Goal: Task Accomplishment & Management: Manage account settings

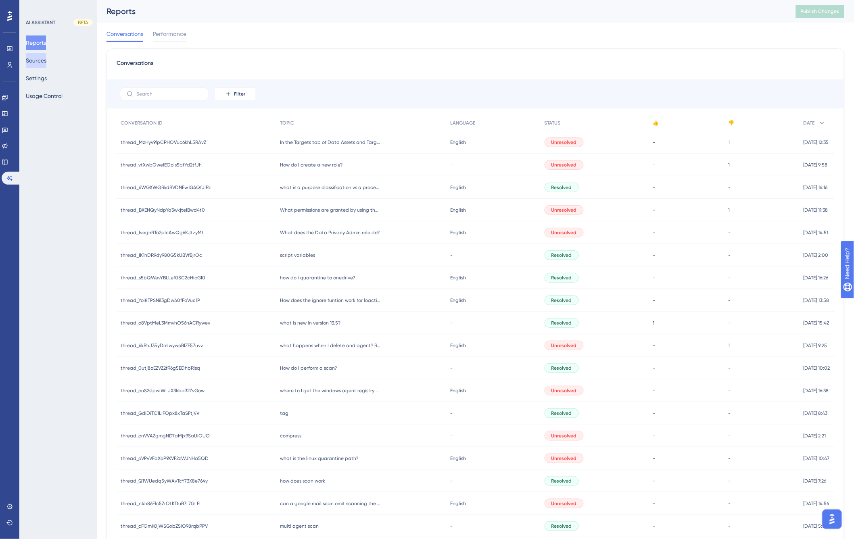
click at [46, 59] on button "Sources" at bounding box center [36, 60] width 21 height 15
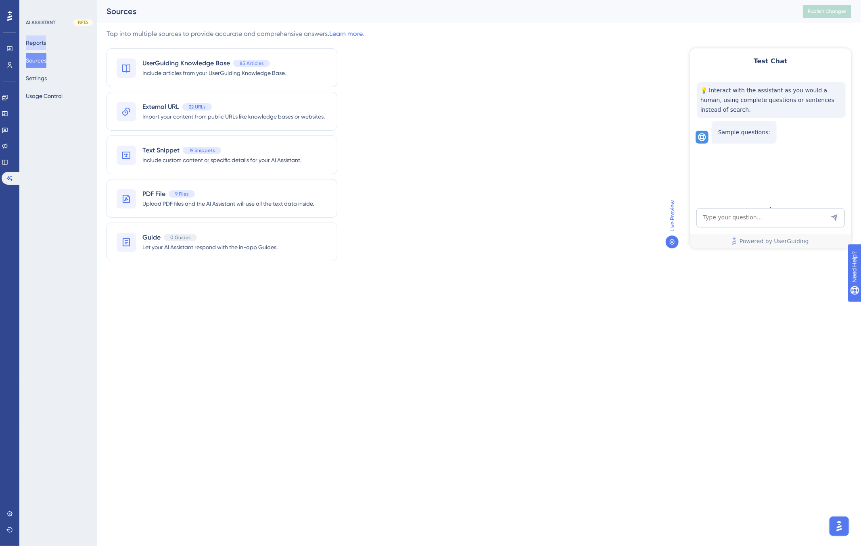
click at [38, 42] on button "Reports" at bounding box center [36, 42] width 20 height 15
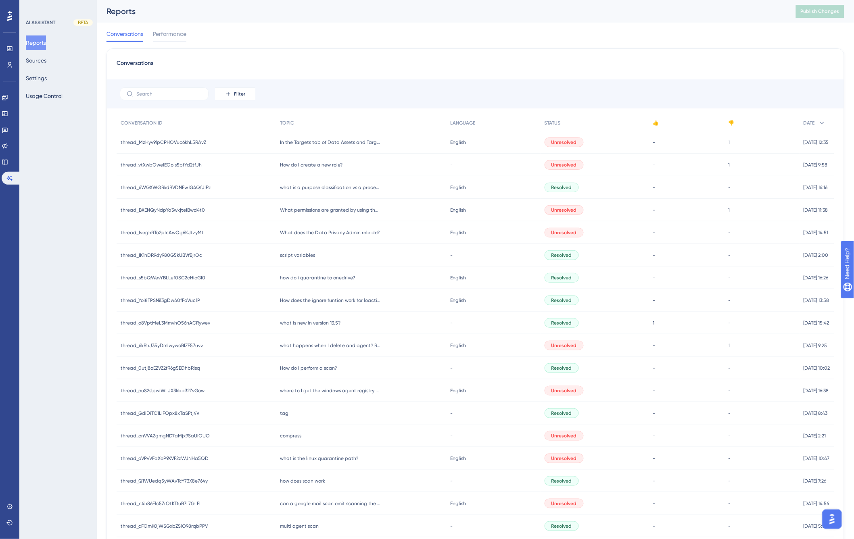
click at [326, 57] on div "Conversations Filter CONVERSATION ID TOPIC LANGUAGE STATUS 👍 👎 DATE thread_MzHy…" at bounding box center [475, 333] width 738 height 570
click at [8, 146] on icon at bounding box center [5, 146] width 6 height 6
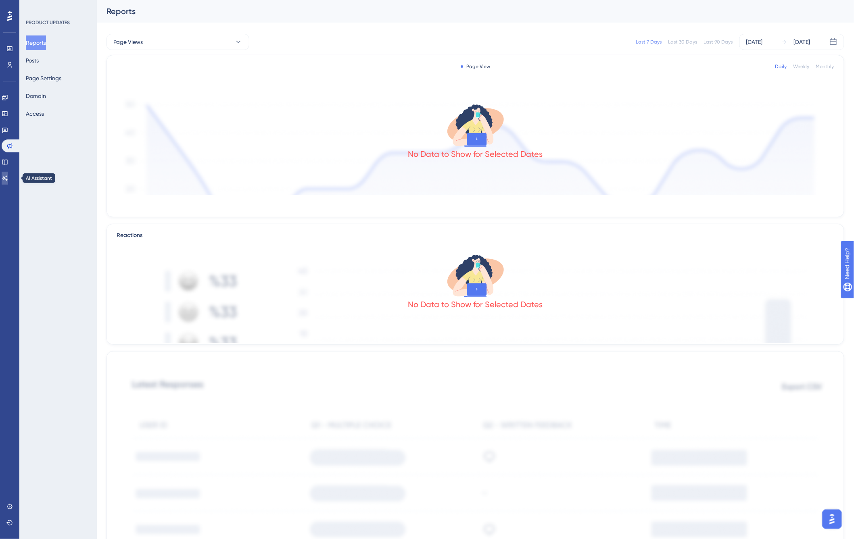
click at [7, 177] on icon at bounding box center [5, 178] width 6 height 6
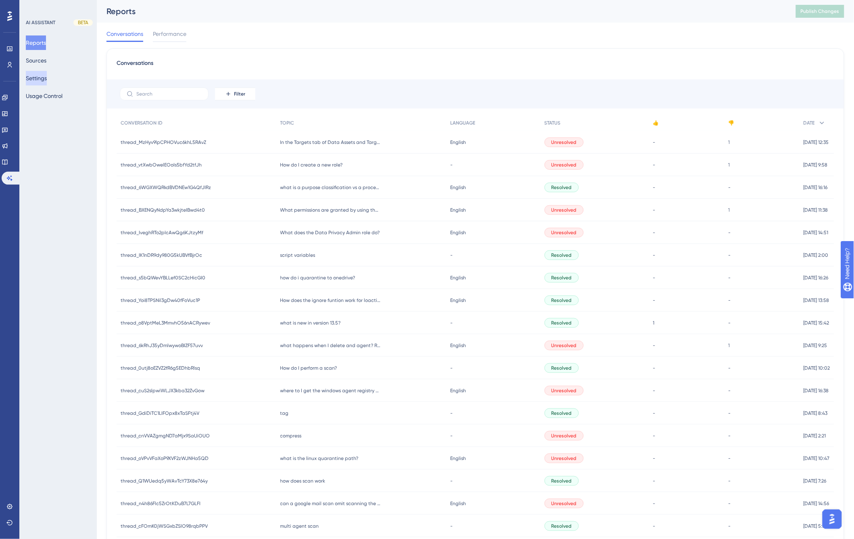
click at [42, 78] on button "Settings" at bounding box center [36, 78] width 21 height 15
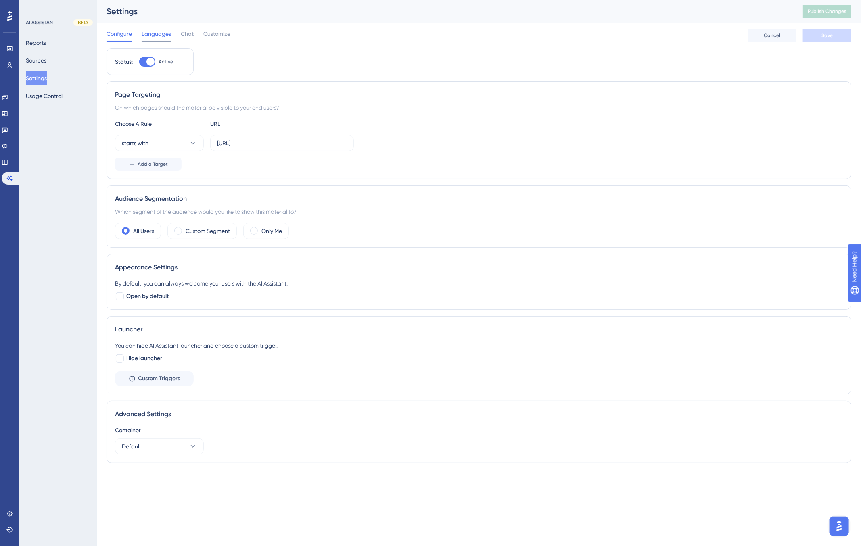
click at [147, 34] on span "Languages" at bounding box center [156, 34] width 29 height 10
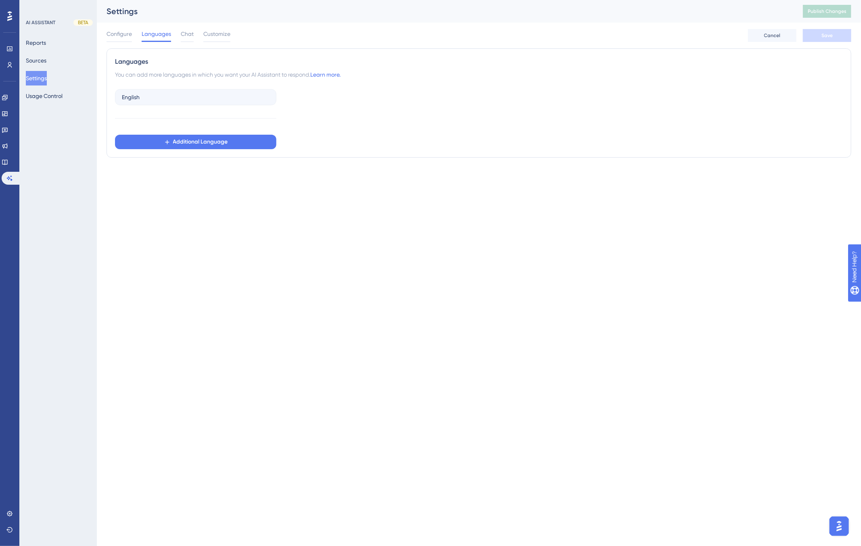
click at [179, 32] on div "Configure Languages Chat Customize" at bounding box center [168, 35] width 124 height 13
click at [186, 36] on span "Chat" at bounding box center [187, 34] width 13 height 10
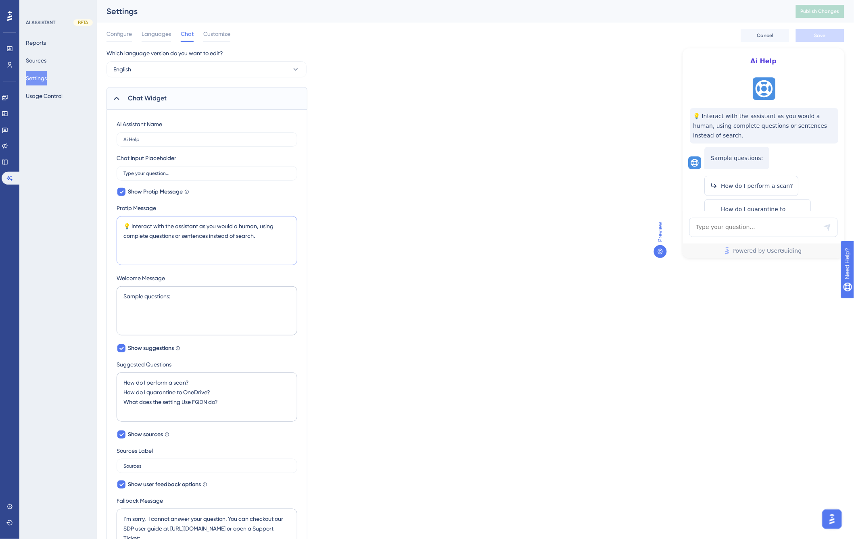
drag, startPoint x: 265, startPoint y: 237, endPoint x: 122, endPoint y: 225, distance: 142.9
click at [122, 225] on textarea "💡 Interact with the assistant as you would a human, using complete questions or…" at bounding box center [207, 240] width 181 height 49
click at [133, 231] on textarea "💡 Interact with the assistant as you would a human, using complete questions or…" at bounding box center [207, 240] width 181 height 49
drag, startPoint x: 264, startPoint y: 238, endPoint x: 158, endPoint y: 227, distance: 105.8
click at [158, 227] on textarea "💡 Interact with the assistant as you would a human, using complete questions or…" at bounding box center [207, 240] width 181 height 49
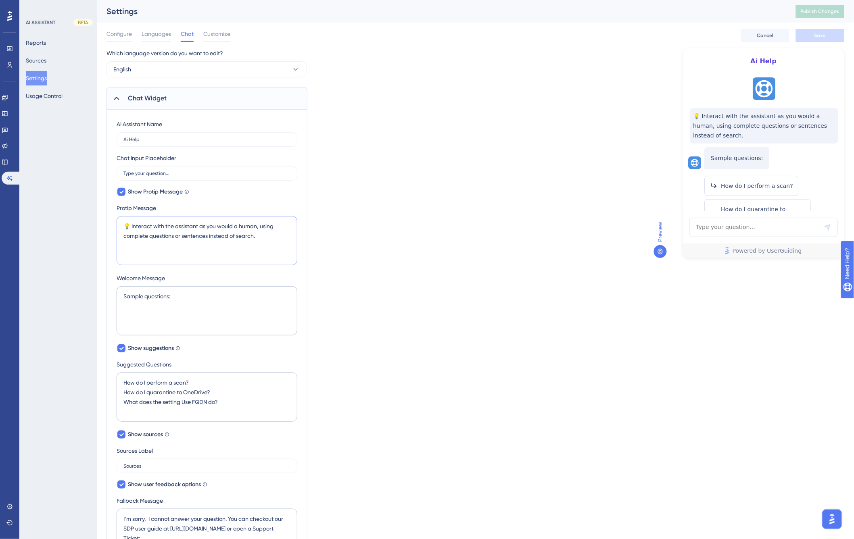
click at [164, 234] on textarea "💡 Interact with the assistant as you would a human, using complete questions or…" at bounding box center [207, 240] width 181 height 49
click at [140, 226] on textarea "💡 Interact with the assistant as you would a human, using complete questions or…" at bounding box center [207, 240] width 181 height 49
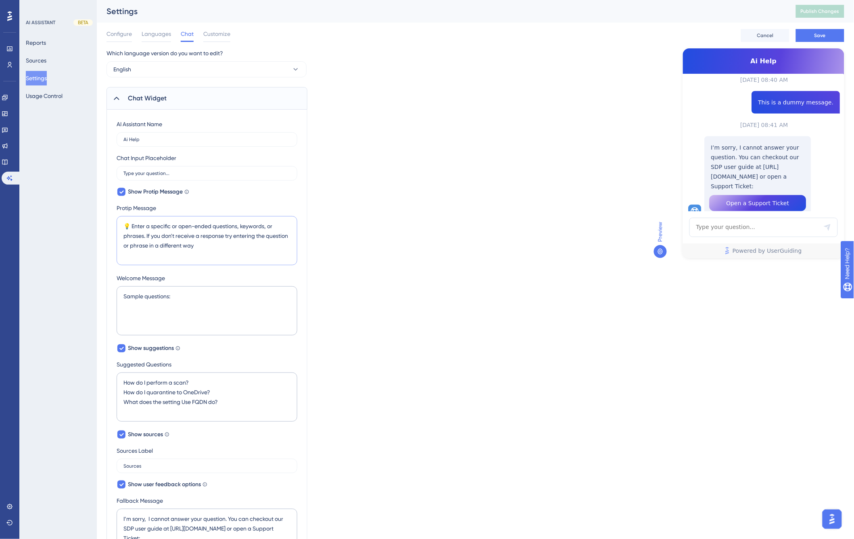
click at [224, 234] on textarea "💡 Enter a specific or open-ended questions, keywords, or phrases. If you don't …" at bounding box center [207, 240] width 181 height 49
click at [222, 244] on textarea "💡 Enter a specific or open-ended questions, keywords, or phrases. If you don't …" at bounding box center [207, 240] width 181 height 49
click at [821, 29] on button "Save" at bounding box center [820, 35] width 48 height 13
click at [832, 10] on span "Publish Changes" at bounding box center [819, 11] width 39 height 6
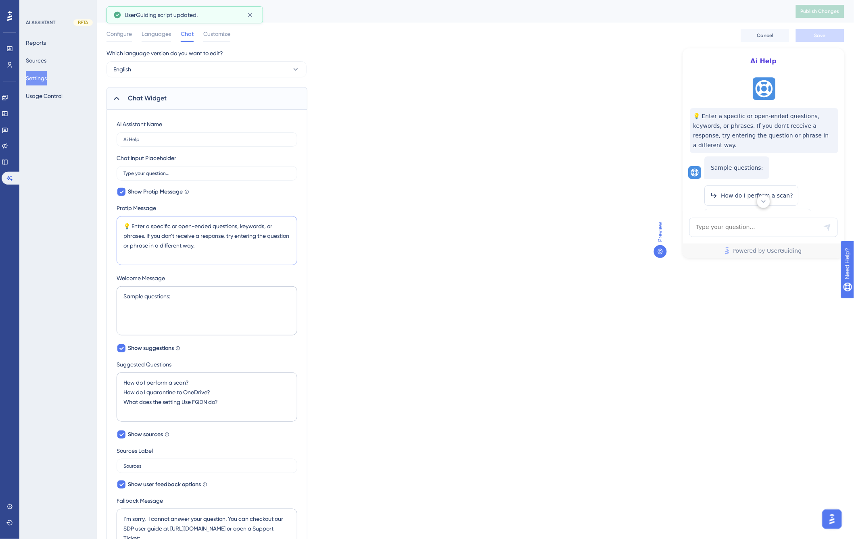
click at [148, 222] on textarea "💡 Enter a specific or open-ended questions, keywords, or phrases. If you don't …" at bounding box center [207, 240] width 181 height 49
type textarea "💡 Enter a specific or open-ended question, keywords, or phrase. If you don't re…"
click at [811, 36] on button "Save" at bounding box center [820, 35] width 48 height 13
click at [828, 10] on span "Publish Changes" at bounding box center [819, 11] width 39 height 6
click at [35, 59] on button "Sources" at bounding box center [36, 60] width 21 height 15
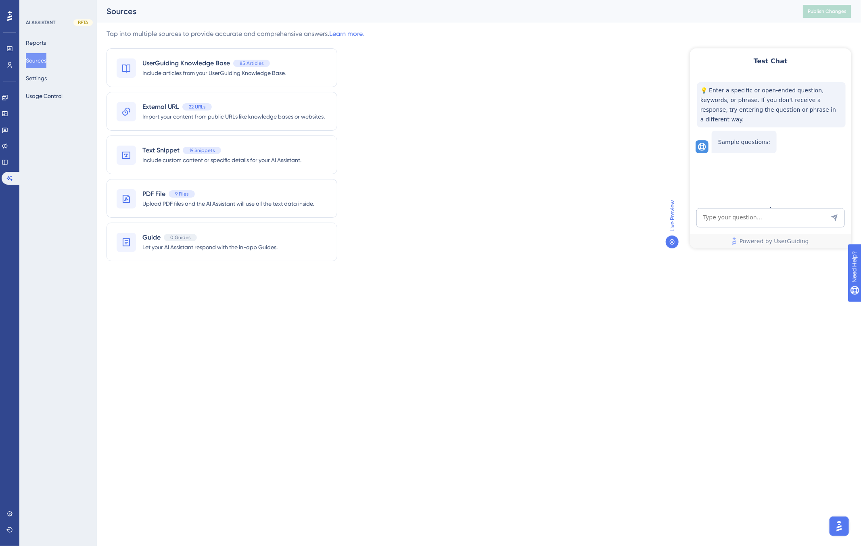
click at [585, 65] on div "Tap into multiple sources to provide accurate and comprehensive answers. Learn …" at bounding box center [478, 150] width 744 height 242
